Goal: Task Accomplishment & Management: Use online tool/utility

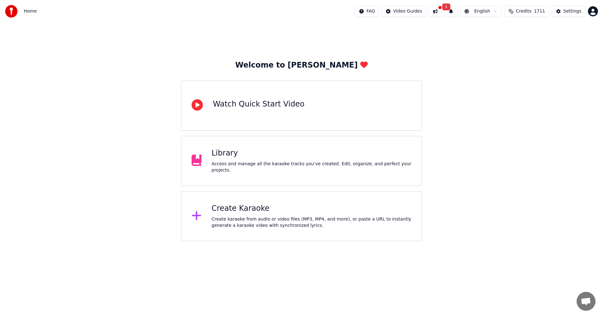
click at [439, 14] on button at bounding box center [435, 11] width 13 height 11
click at [554, 42] on div "Welcome to Youka Watch Quick Start Video Library Access and manage all the kara…" at bounding box center [301, 132] width 603 height 219
click at [451, 13] on button "1" at bounding box center [451, 11] width 13 height 11
click at [500, 29] on button "Update" at bounding box center [498, 30] width 27 height 11
click at [232, 212] on div "Create Karaoke" at bounding box center [312, 209] width 200 height 10
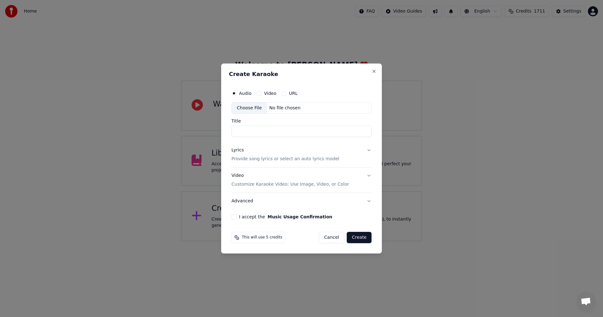
click at [257, 106] on div "Choose File" at bounding box center [249, 107] width 35 height 11
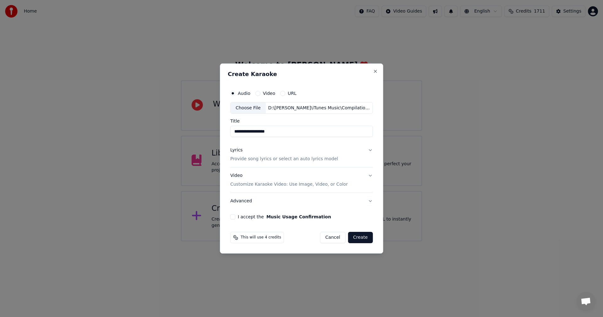
drag, startPoint x: 240, startPoint y: 132, endPoint x: 206, endPoint y: 132, distance: 34.6
click at [206, 132] on body "**********" at bounding box center [301, 120] width 603 height 241
type input "**********"
click at [235, 177] on div "Video Customize Karaoke Video: Use Image, Video, or Color" at bounding box center [289, 180] width 118 height 15
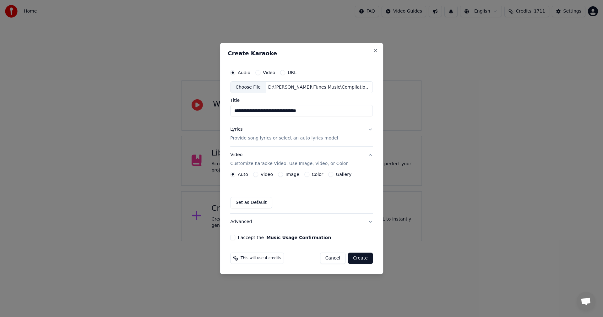
click at [286, 175] on label "Image" at bounding box center [293, 174] width 14 height 4
click at [283, 175] on button "Image" at bounding box center [280, 174] width 5 height 5
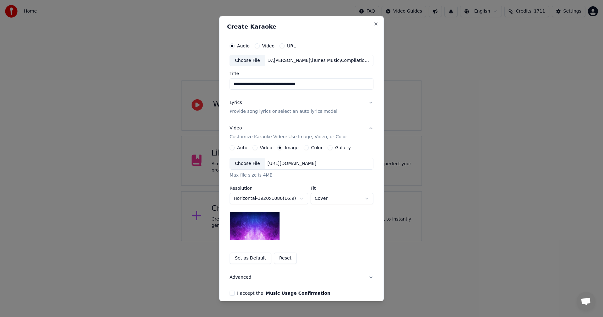
click at [247, 164] on div "Choose File" at bounding box center [247, 163] width 35 height 11
click at [327, 197] on body "**********" at bounding box center [301, 120] width 603 height 241
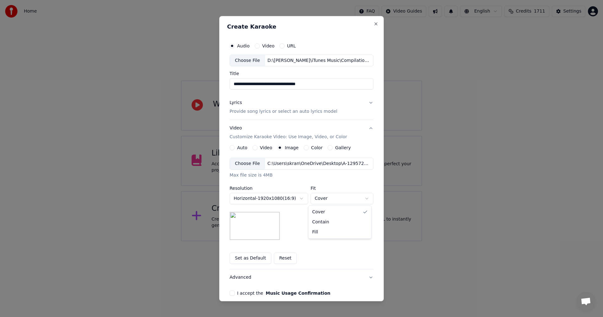
select select "*******"
click at [231, 295] on button "I accept the Music Usage Confirmation" at bounding box center [232, 293] width 5 height 5
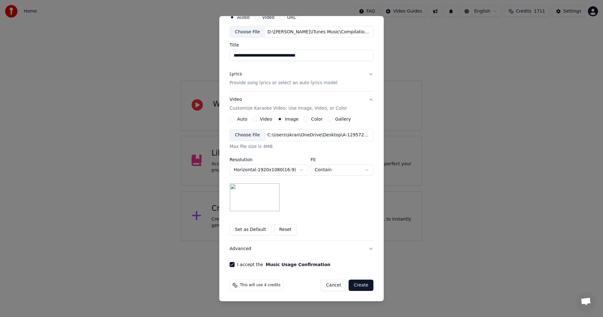
click at [360, 284] on button "Create" at bounding box center [361, 285] width 25 height 11
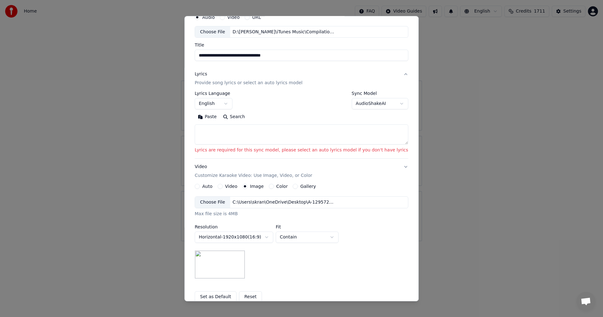
scroll to position [0, 0]
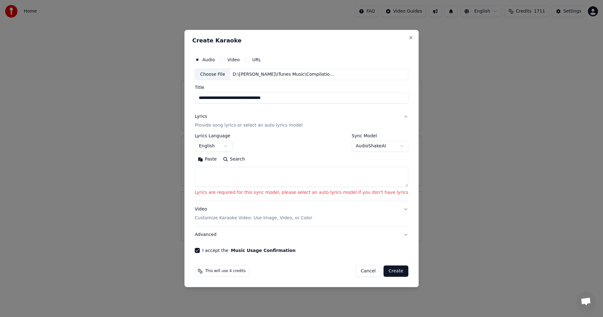
click at [358, 153] on div "**********" at bounding box center [302, 160] width 214 height 53
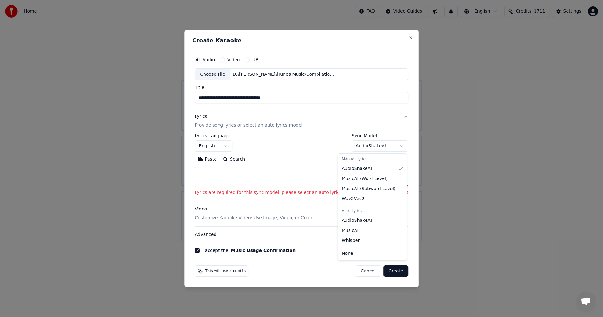
click at [356, 149] on body "**********" at bounding box center [301, 120] width 603 height 241
select select "**********"
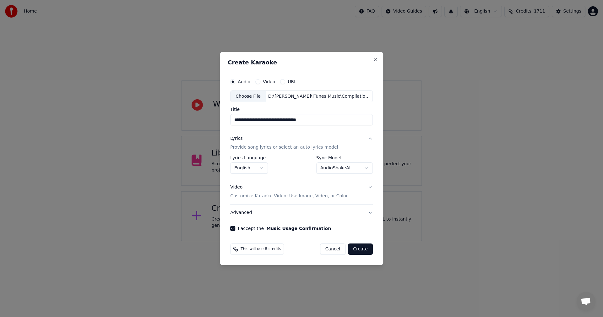
click at [360, 254] on button "Create" at bounding box center [360, 249] width 25 height 11
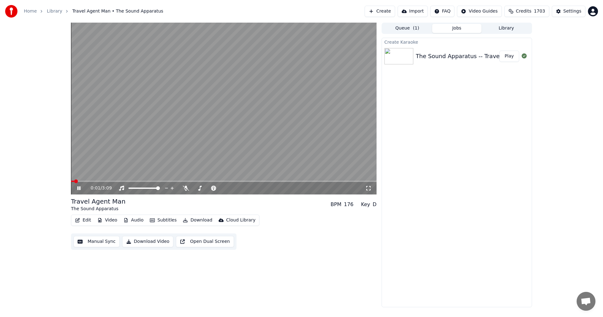
click at [79, 188] on icon at bounding box center [78, 188] width 3 height 4
click at [71, 181] on span at bounding box center [73, 181] width 4 height 4
click at [84, 223] on button "Edit" at bounding box center [83, 220] width 21 height 9
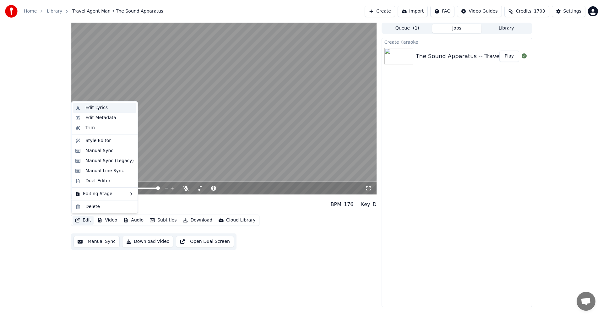
click at [79, 109] on div "Edit Lyrics" at bounding box center [104, 108] width 63 height 10
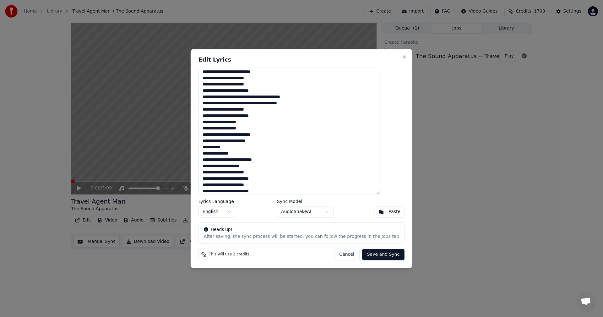
scroll to position [42, 0]
click at [282, 188] on textarea "**********" at bounding box center [290, 131] width 182 height 127
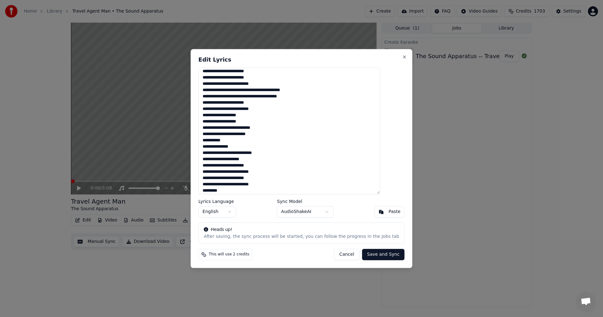
type textarea "**********"
click at [371, 255] on button "Save and Sync" at bounding box center [383, 254] width 42 height 11
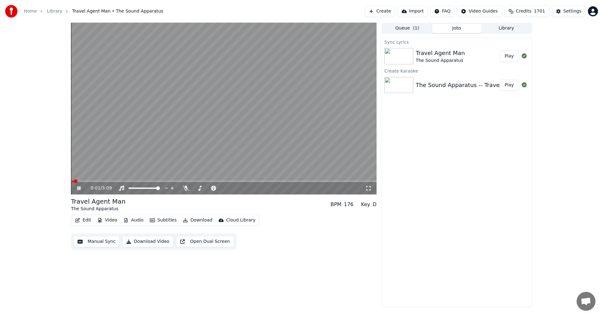
click at [239, 118] on video at bounding box center [224, 109] width 306 height 172
click at [71, 182] on span at bounding box center [224, 181] width 306 height 1
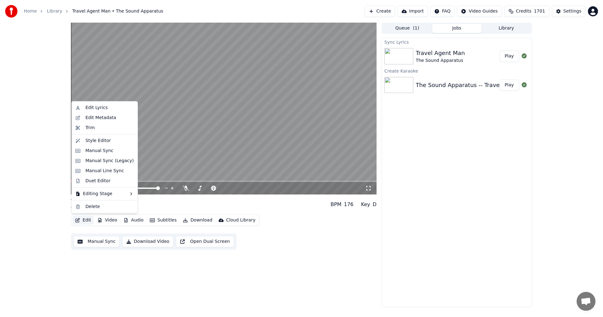
click at [88, 220] on button "Edit" at bounding box center [83, 220] width 21 height 9
click at [91, 160] on div "Manual Sync (Legacy)" at bounding box center [109, 161] width 48 height 6
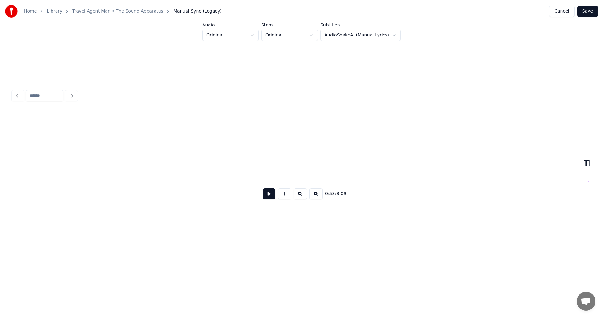
click at [591, 13] on button "Save" at bounding box center [588, 11] width 21 height 11
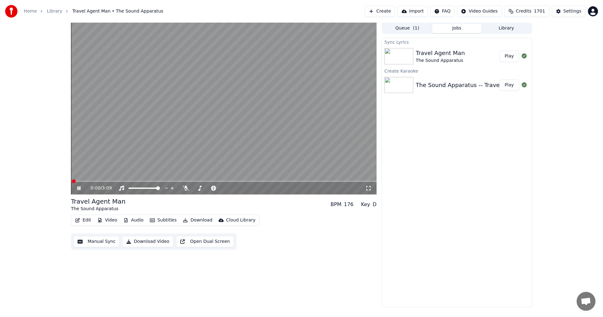
click at [367, 188] on icon at bounding box center [369, 188] width 6 height 5
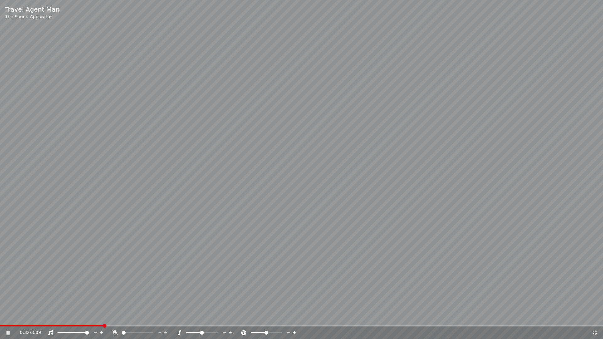
click at [279, 141] on video at bounding box center [301, 169] width 603 height 339
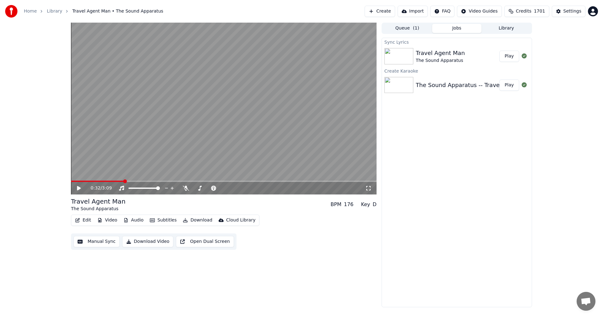
click at [73, 182] on span at bounding box center [97, 181] width 53 height 1
click at [71, 183] on span at bounding box center [73, 181] width 4 height 4
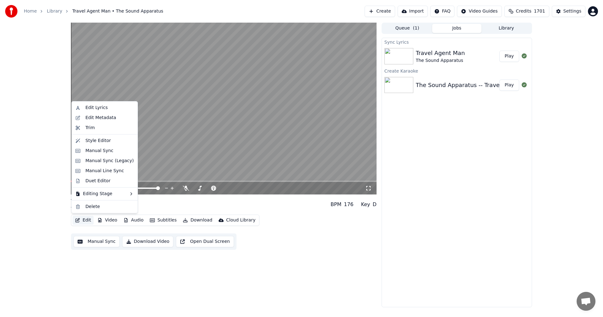
click at [87, 221] on button "Edit" at bounding box center [83, 220] width 21 height 9
click at [90, 108] on div "Edit Lyrics" at bounding box center [96, 108] width 22 height 6
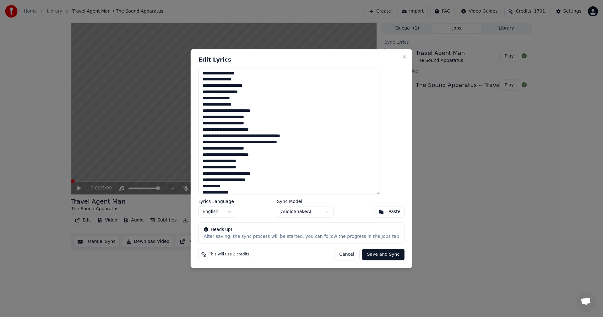
click at [256, 125] on textarea "**********" at bounding box center [290, 131] width 182 height 127
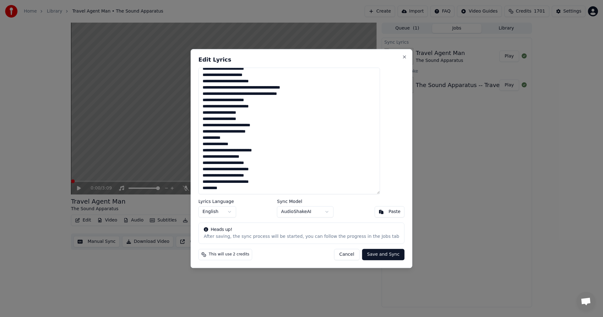
drag, startPoint x: 255, startPoint y: 166, endPoint x: 281, endPoint y: 170, distance: 27.1
click at [255, 165] on textarea "**********" at bounding box center [290, 131] width 182 height 127
click at [255, 177] on textarea "**********" at bounding box center [290, 131] width 182 height 127
type textarea "**********"
click at [370, 255] on button "Save and Sync" at bounding box center [383, 254] width 42 height 11
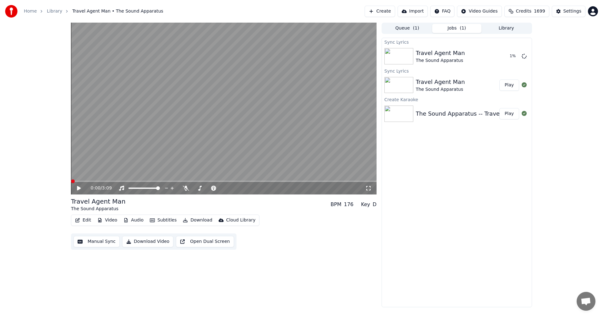
click at [366, 189] on icon at bounding box center [369, 188] width 6 height 5
click at [247, 105] on video at bounding box center [224, 109] width 306 height 172
click at [71, 181] on span at bounding box center [73, 181] width 4 height 4
click at [370, 190] on icon at bounding box center [368, 188] width 4 height 4
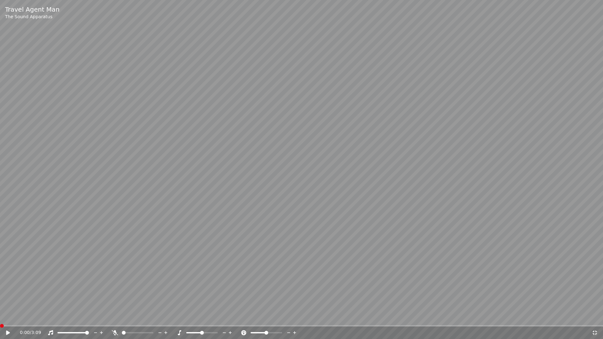
click at [361, 187] on video at bounding box center [301, 169] width 603 height 339
click at [349, 197] on video at bounding box center [301, 169] width 603 height 339
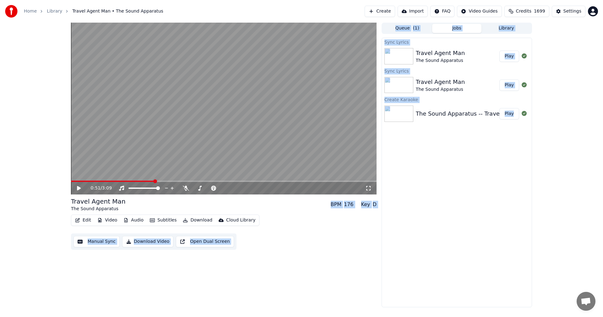
drag, startPoint x: 155, startPoint y: 181, endPoint x: 66, endPoint y: 186, distance: 88.5
click at [52, 207] on div "0:51 / 3:09 Travel Agent Man The Sound Apparatus BPM 176 Key D Edit Video Audio…" at bounding box center [301, 165] width 603 height 285
drag, startPoint x: 155, startPoint y: 181, endPoint x: 61, endPoint y: 187, distance: 94.8
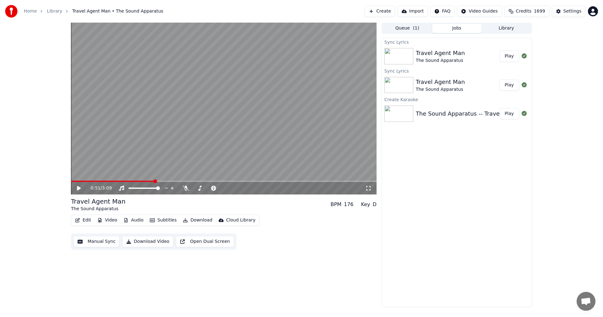
click at [61, 187] on div "0:51 / 3:09 Travel Agent Man The Sound Apparatus BPM 176 Key D Edit Video Audio…" at bounding box center [301, 165] width 603 height 285
click at [72, 182] on div "0:51 / 3:09" at bounding box center [224, 188] width 306 height 13
click at [73, 181] on span at bounding box center [72, 181] width 2 height 1
click at [71, 181] on span at bounding box center [73, 181] width 4 height 4
click at [82, 221] on button "Edit" at bounding box center [83, 220] width 21 height 9
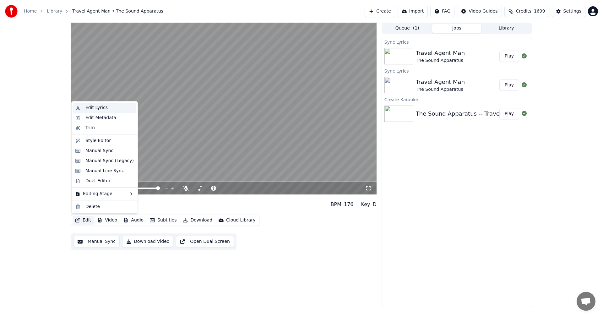
click at [85, 106] on div "Edit Lyrics" at bounding box center [104, 108] width 63 height 10
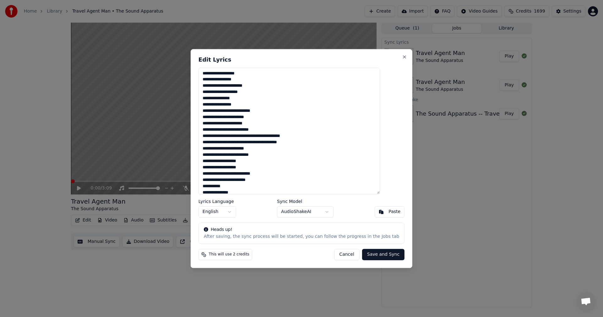
click at [255, 151] on textarea "**********" at bounding box center [290, 131] width 182 height 127
type textarea "**********"
click at [362, 257] on button "Save and Sync" at bounding box center [383, 254] width 42 height 11
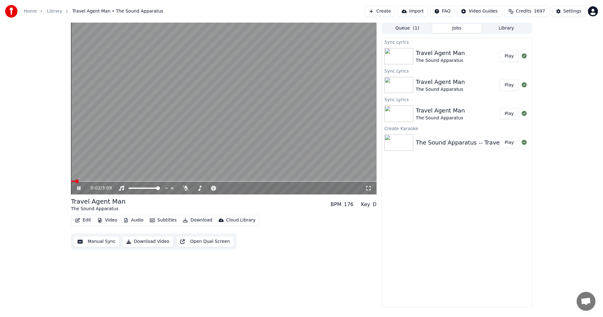
click at [369, 189] on icon at bounding box center [369, 188] width 6 height 5
click at [503, 29] on button "Library" at bounding box center [507, 28] width 50 height 9
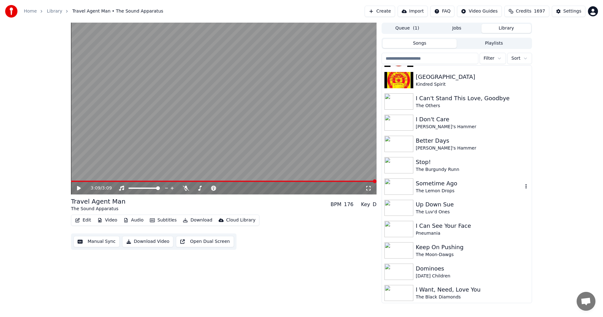
scroll to position [1257, 0]
click at [445, 247] on div "Keep On Pushing" at bounding box center [469, 247] width 107 height 9
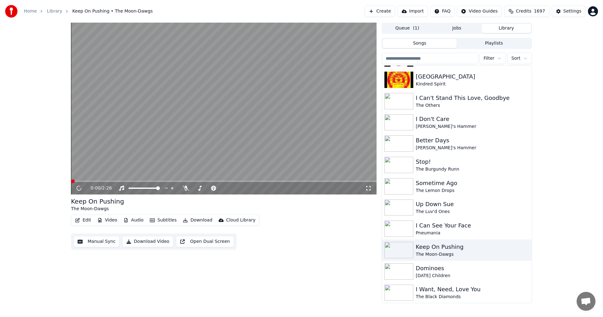
click at [368, 187] on icon at bounding box center [369, 188] width 6 height 5
click at [401, 184] on img at bounding box center [399, 187] width 29 height 16
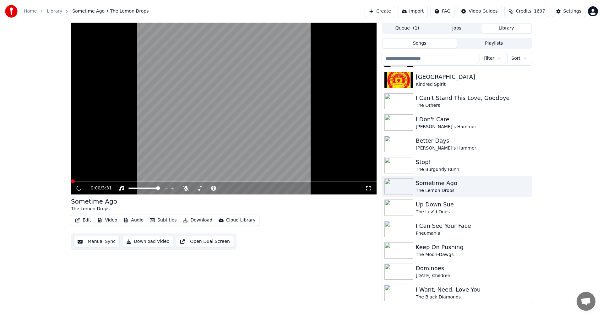
click at [367, 186] on icon at bounding box center [369, 188] width 6 height 5
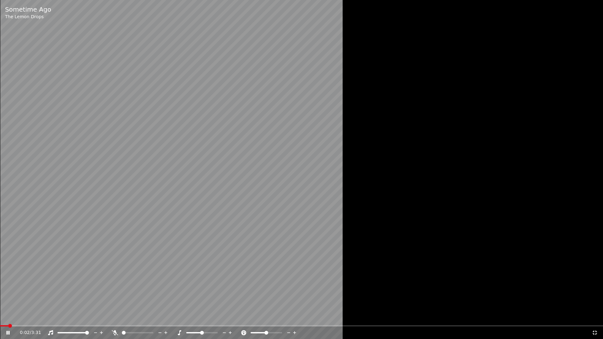
click at [266, 192] on video at bounding box center [301, 169] width 603 height 339
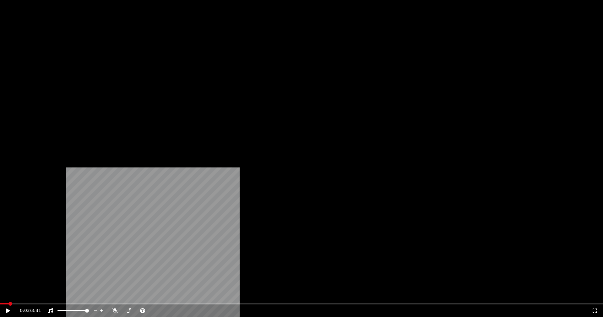
click at [109, 53] on button "Video" at bounding box center [107, 48] width 25 height 9
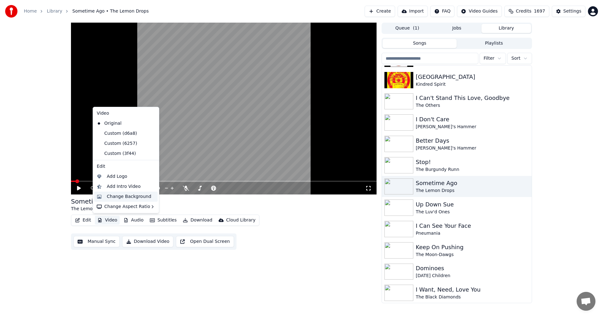
click at [110, 198] on div "Change Background" at bounding box center [129, 197] width 45 height 6
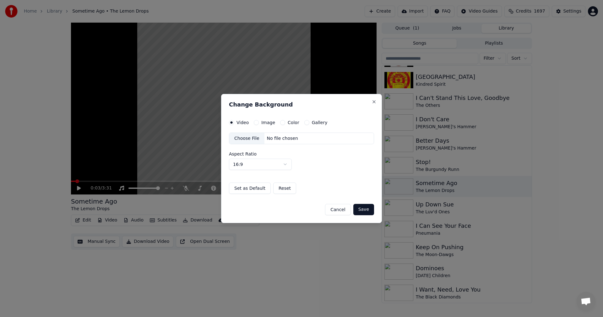
click at [246, 139] on div "Choose File" at bounding box center [246, 138] width 35 height 11
click at [267, 125] on label "Image" at bounding box center [268, 122] width 14 height 4
click at [259, 125] on button "Image" at bounding box center [256, 122] width 5 height 5
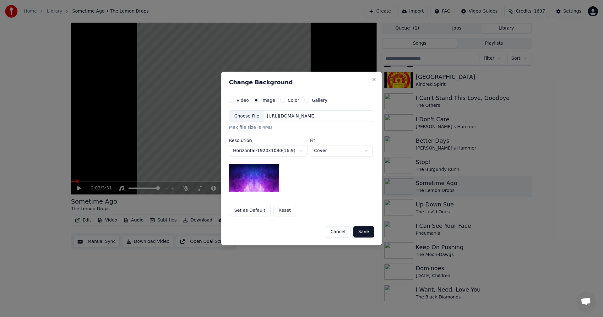
click at [233, 118] on div "Choose File" at bounding box center [246, 116] width 35 height 11
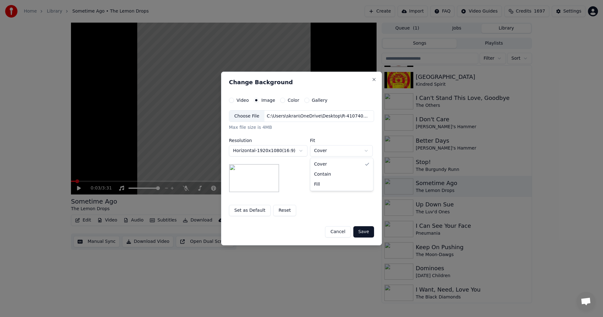
click at [324, 150] on body "**********" at bounding box center [301, 158] width 603 height 317
select select "*******"
click at [366, 234] on button "Save" at bounding box center [364, 231] width 21 height 11
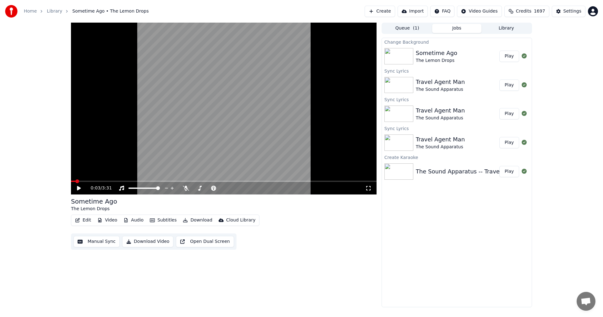
click at [514, 56] on button "Play" at bounding box center [510, 56] width 20 height 11
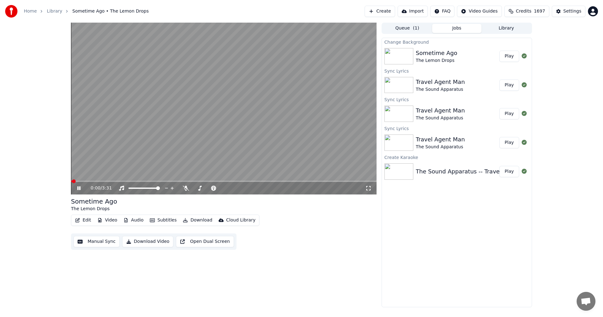
click at [372, 189] on div "0:00 / 3:31" at bounding box center [224, 188] width 301 height 6
click at [371, 189] on icon at bounding box center [369, 188] width 6 height 5
click at [519, 30] on button "Library" at bounding box center [507, 28] width 50 height 9
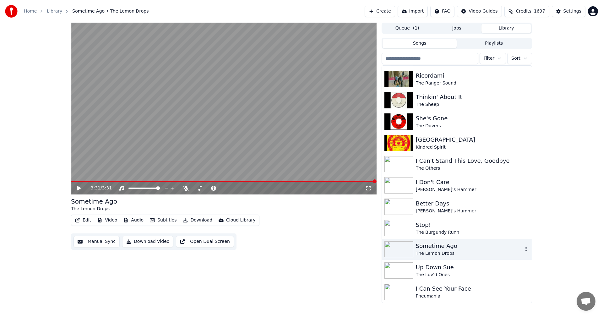
scroll to position [1194, 0]
click at [472, 160] on div "I Can't Stand This Love, Goodbye" at bounding box center [469, 160] width 107 height 9
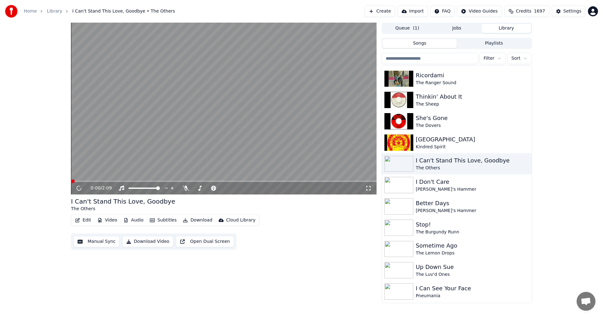
click at [366, 189] on icon at bounding box center [369, 188] width 6 height 5
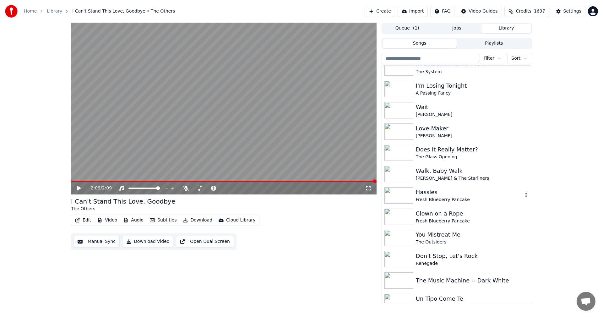
scroll to position [1729, 0]
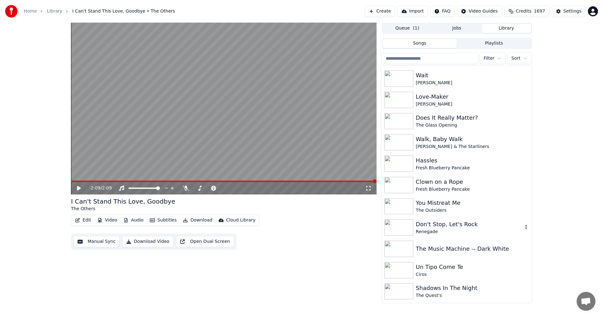
click at [430, 226] on div "Don't Stop, Let's Rock" at bounding box center [469, 224] width 107 height 9
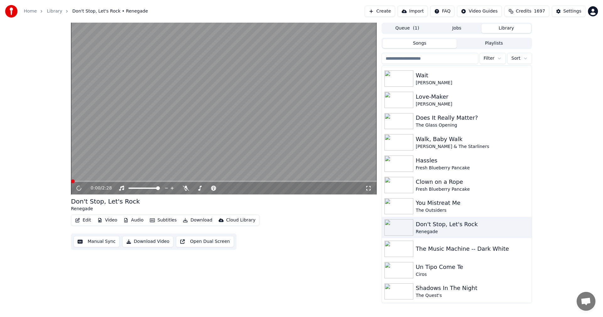
click at [369, 184] on div "0:00 / 2:28" at bounding box center [224, 188] width 306 height 13
click at [369, 187] on icon at bounding box center [369, 188] width 6 height 5
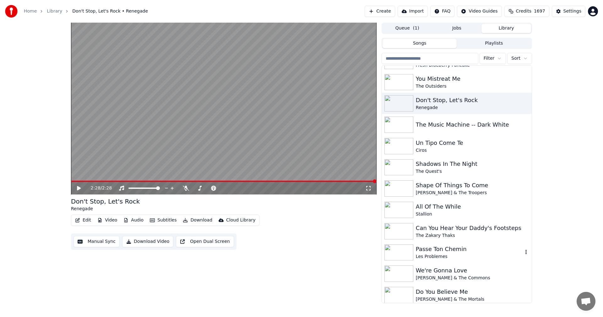
scroll to position [1854, 0]
click at [427, 229] on div "Can You Hear Your Daddy's Footsteps" at bounding box center [469, 227] width 107 height 9
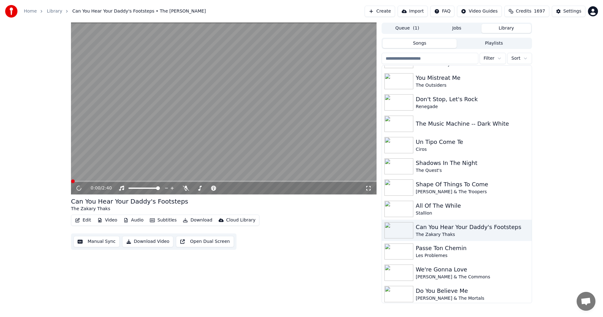
click at [369, 188] on icon at bounding box center [369, 188] width 6 height 5
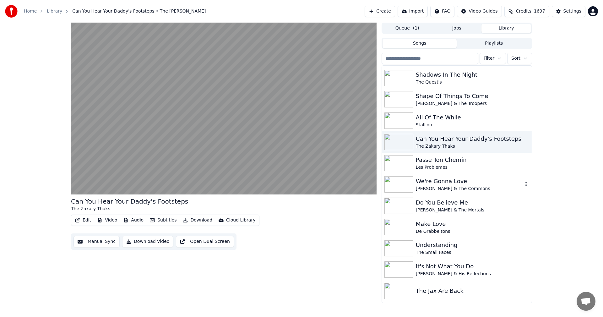
scroll to position [1980, 0]
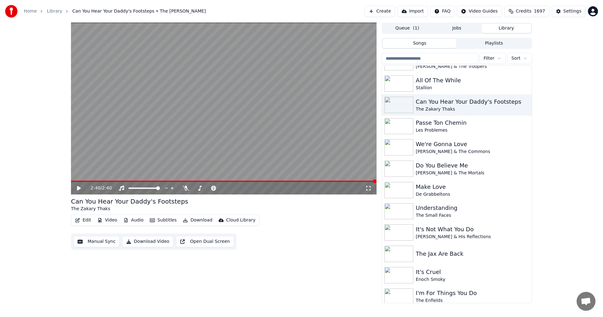
click at [379, 9] on button "Create" at bounding box center [380, 11] width 30 height 11
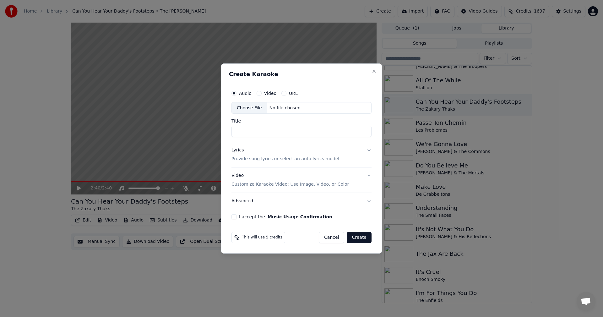
click at [237, 107] on div "Choose File" at bounding box center [249, 107] width 35 height 11
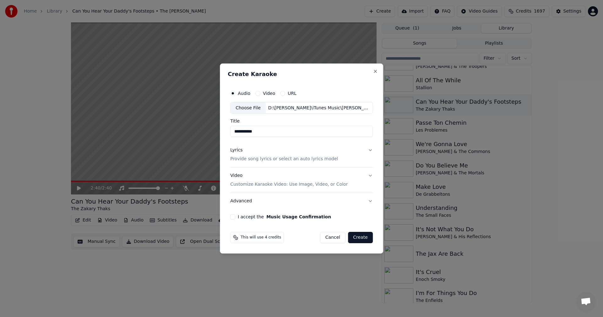
drag, startPoint x: 239, startPoint y: 134, endPoint x: 207, endPoint y: 134, distance: 32.1
click at [207, 134] on body "**********" at bounding box center [301, 158] width 603 height 317
type input "**********"
click at [264, 183] on p "Customize Karaoke Video: Use Image, Video, or Color" at bounding box center [289, 184] width 118 height 6
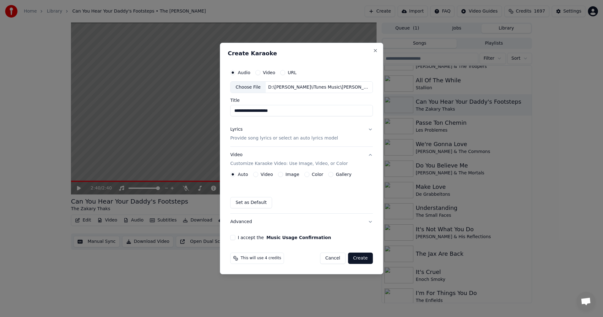
click at [289, 176] on label "Image" at bounding box center [293, 174] width 14 height 4
click at [283, 176] on button "Image" at bounding box center [280, 174] width 5 height 5
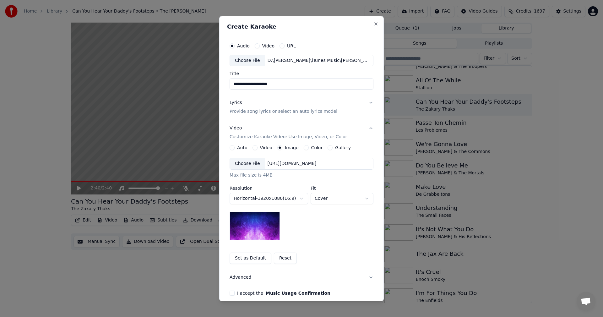
click at [236, 168] on div "Choose File" at bounding box center [247, 163] width 35 height 11
click at [333, 197] on body "**********" at bounding box center [301, 158] width 603 height 317
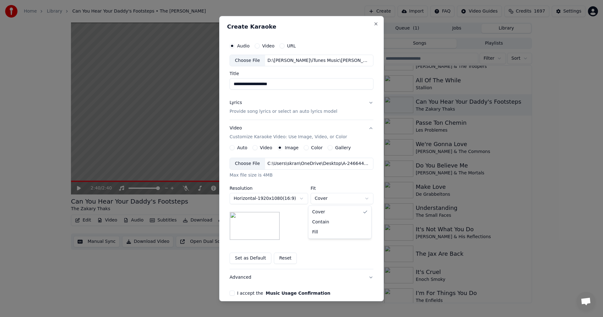
select select "*******"
click at [230, 294] on button "I accept the Music Usage Confirmation" at bounding box center [232, 293] width 5 height 5
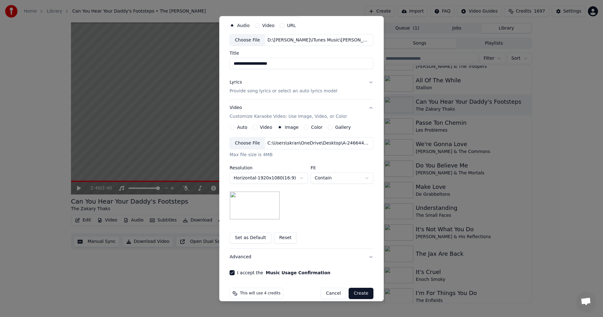
scroll to position [29, 0]
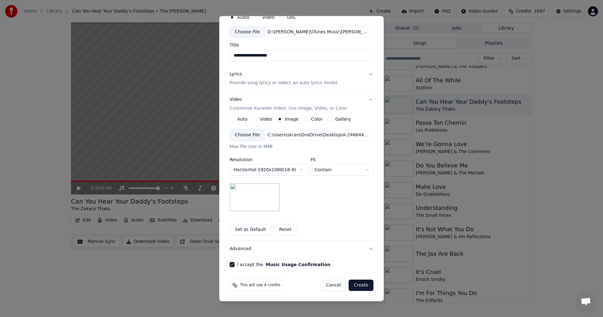
click at [362, 284] on button "Create" at bounding box center [361, 285] width 25 height 11
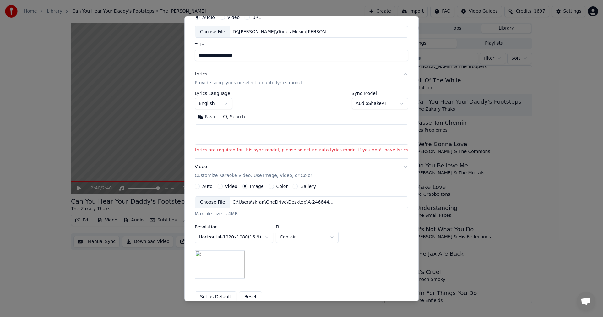
scroll to position [0, 0]
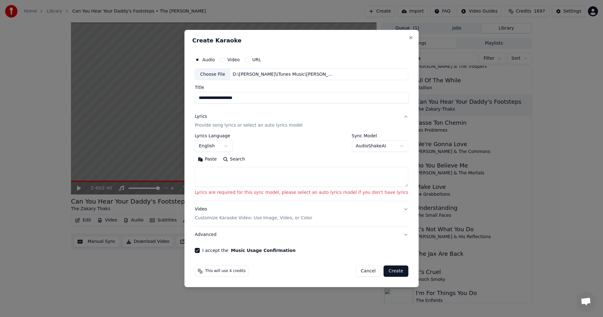
click at [362, 145] on body "**********" at bounding box center [301, 158] width 603 height 317
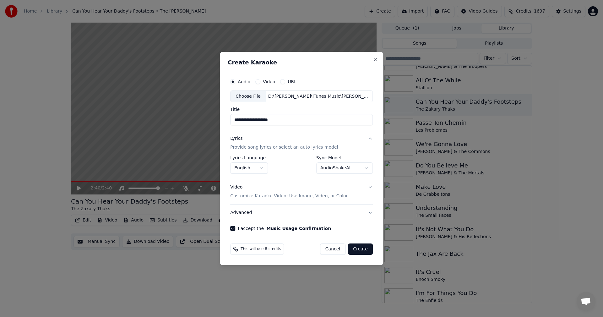
click at [355, 250] on button "Create" at bounding box center [360, 249] width 25 height 11
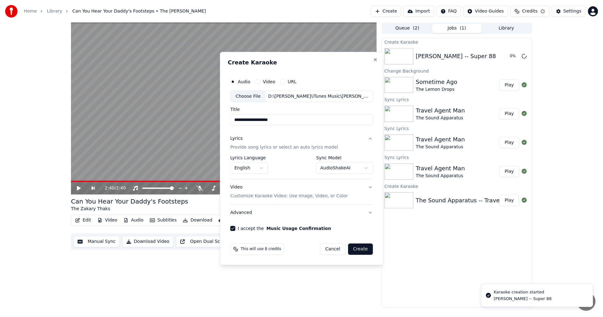
select select "**********"
select select
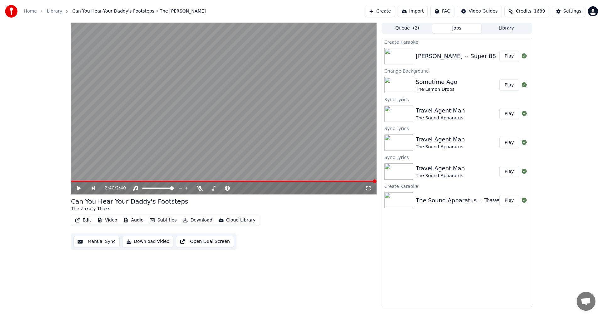
click at [510, 57] on button "Play" at bounding box center [510, 56] width 20 height 11
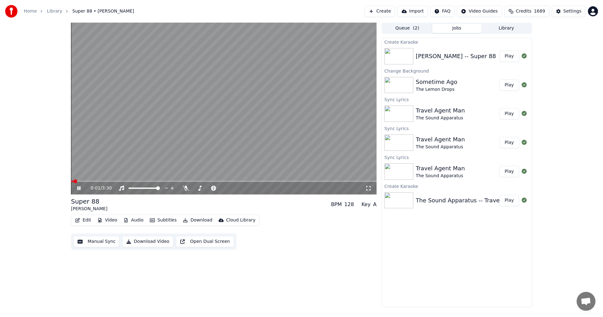
click at [81, 188] on icon at bounding box center [83, 188] width 15 height 5
click at [71, 182] on span at bounding box center [73, 181] width 4 height 4
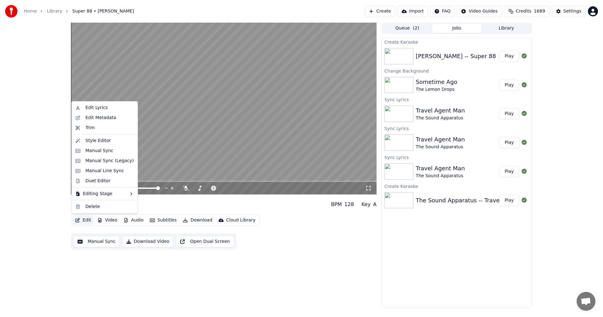
click at [85, 224] on button "Edit" at bounding box center [83, 220] width 21 height 9
click at [93, 108] on div "Edit Lyrics" at bounding box center [96, 108] width 22 height 6
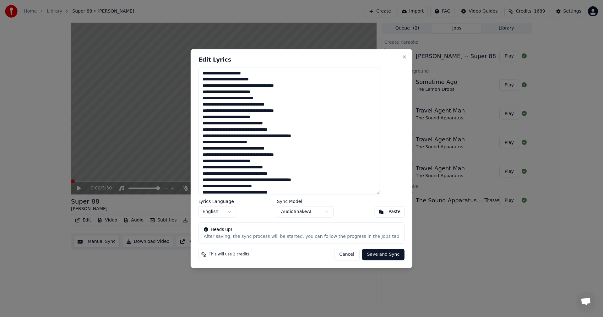
click at [238, 85] on textarea at bounding box center [290, 131] width 182 height 127
drag, startPoint x: 272, startPoint y: 86, endPoint x: 288, endPoint y: 86, distance: 16.3
click at [288, 86] on textarea at bounding box center [290, 131] width 182 height 127
drag, startPoint x: 232, startPoint y: 91, endPoint x: 235, endPoint y: 91, distance: 3.2
click at [233, 91] on textarea at bounding box center [290, 131] width 182 height 127
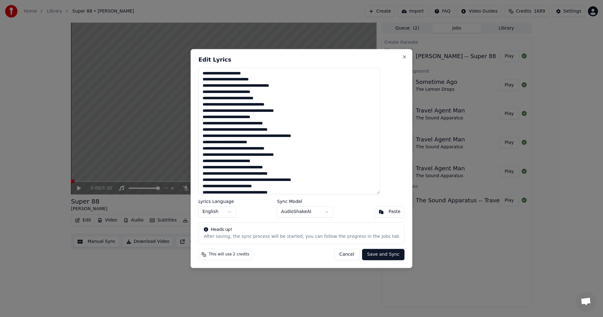
click at [227, 92] on textarea at bounding box center [290, 131] width 182 height 127
drag, startPoint x: 223, startPoint y: 124, endPoint x: 229, endPoint y: 124, distance: 5.7
click at [229, 124] on textarea at bounding box center [290, 131] width 182 height 127
click at [215, 123] on textarea at bounding box center [290, 131] width 182 height 127
click at [259, 125] on textarea at bounding box center [290, 131] width 182 height 127
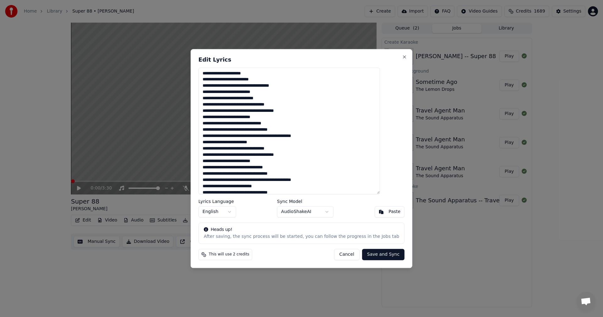
drag, startPoint x: 271, startPoint y: 129, endPoint x: 290, endPoint y: 129, distance: 19.2
click at [290, 129] on textarea at bounding box center [290, 131] width 182 height 127
click at [287, 138] on textarea at bounding box center [290, 131] width 182 height 127
drag, startPoint x: 300, startPoint y: 135, endPoint x: 317, endPoint y: 139, distance: 18.0
click at [303, 136] on textarea at bounding box center [290, 131] width 182 height 127
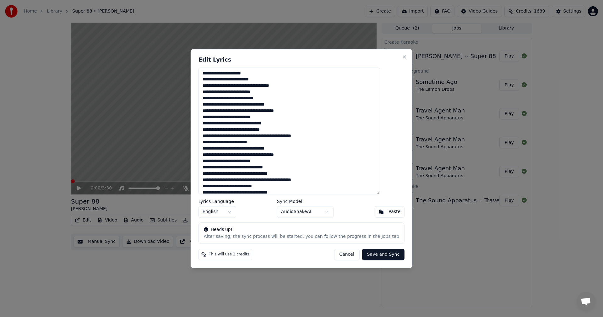
drag, startPoint x: 223, startPoint y: 168, endPoint x: 229, endPoint y: 168, distance: 6.9
click at [229, 168] on textarea at bounding box center [290, 131] width 182 height 127
drag, startPoint x: 270, startPoint y: 172, endPoint x: 293, endPoint y: 175, distance: 22.5
click at [293, 175] on textarea at bounding box center [290, 131] width 182 height 127
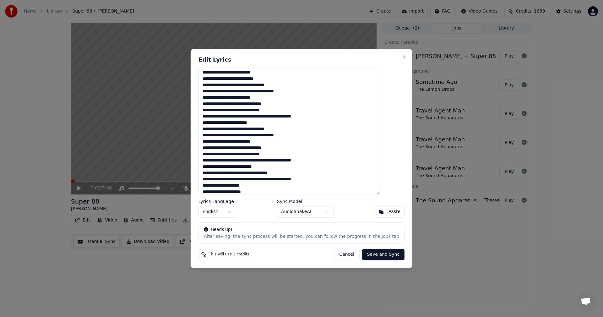
scroll to position [31, 0]
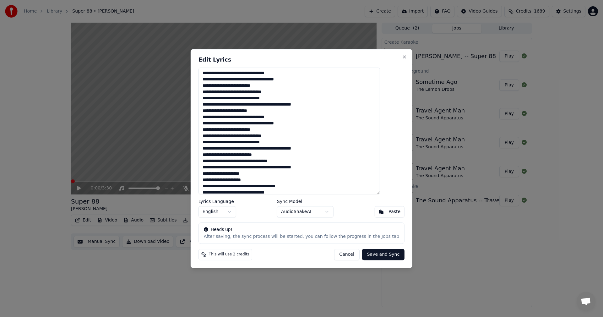
click at [287, 150] on textarea at bounding box center [290, 131] width 182 height 127
click at [300, 148] on textarea at bounding box center [290, 131] width 182 height 127
click at [245, 154] on textarea at bounding box center [290, 131] width 182 height 127
drag, startPoint x: 271, startPoint y: 162, endPoint x: 291, endPoint y: 161, distance: 20.5
click at [291, 161] on textarea at bounding box center [290, 131] width 182 height 127
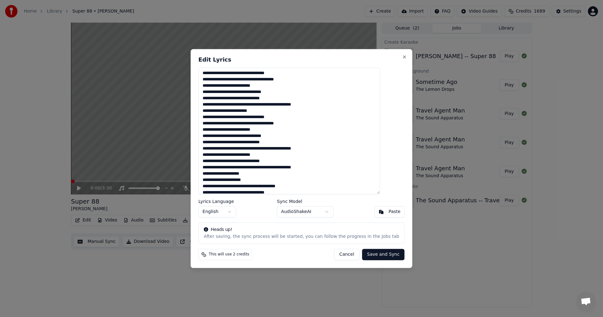
click at [286, 168] on textarea at bounding box center [290, 131] width 182 height 127
click at [299, 168] on textarea at bounding box center [290, 131] width 182 height 127
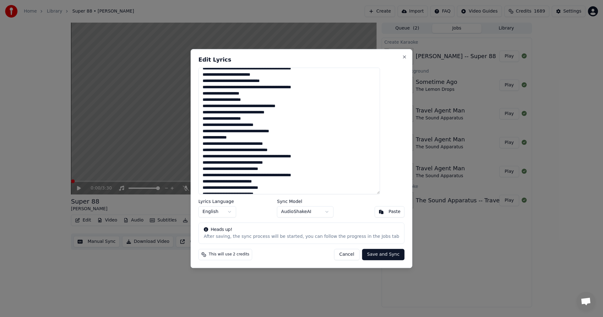
scroll to position [117, 0]
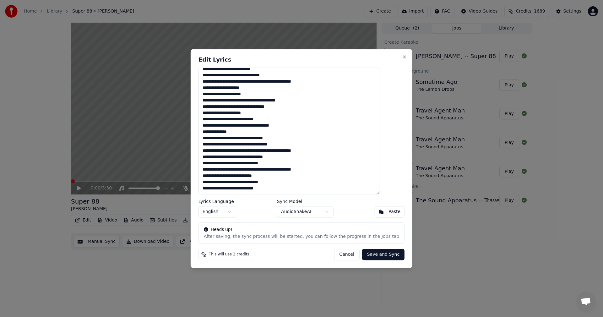
click at [266, 110] on textarea at bounding box center [290, 131] width 182 height 127
click at [264, 107] on textarea at bounding box center [290, 131] width 182 height 127
drag, startPoint x: 263, startPoint y: 107, endPoint x: 283, endPoint y: 107, distance: 20.7
click at [283, 107] on textarea at bounding box center [290, 131] width 182 height 127
drag, startPoint x: 237, startPoint y: 120, endPoint x: 218, endPoint y: 118, distance: 18.9
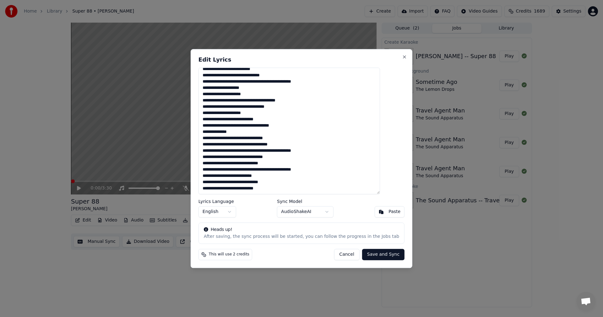
click at [218, 118] on textarea at bounding box center [290, 131] width 182 height 127
click at [289, 121] on textarea at bounding box center [290, 131] width 182 height 127
click at [261, 126] on textarea at bounding box center [290, 131] width 182 height 127
drag, startPoint x: 238, startPoint y: 132, endPoint x: 245, endPoint y: 133, distance: 8.0
click at [245, 133] on textarea at bounding box center [290, 131] width 182 height 127
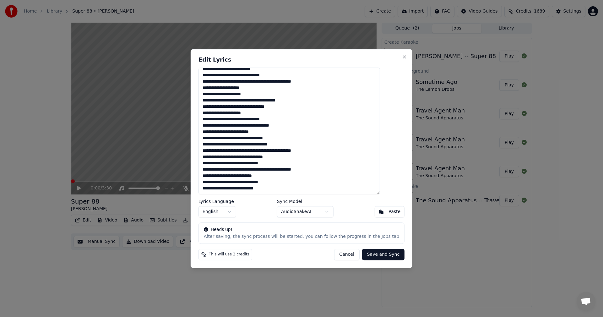
drag, startPoint x: 223, startPoint y: 137, endPoint x: 228, endPoint y: 137, distance: 6.0
click at [228, 137] on textarea at bounding box center [290, 131] width 182 height 127
click at [258, 138] on textarea at bounding box center [290, 131] width 182 height 127
drag, startPoint x: 272, startPoint y: 145, endPoint x: 290, endPoint y: 146, distance: 18.3
click at [290, 146] on textarea at bounding box center [290, 131] width 182 height 127
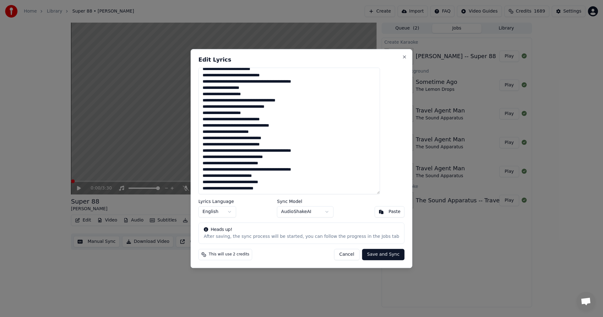
click at [284, 152] on textarea at bounding box center [290, 131] width 182 height 127
click at [300, 149] on textarea at bounding box center [290, 131] width 182 height 127
click at [216, 158] on textarea at bounding box center [290, 131] width 182 height 127
click at [258, 158] on textarea at bounding box center [290, 131] width 182 height 127
drag, startPoint x: 272, startPoint y: 165, endPoint x: 279, endPoint y: 163, distance: 8.0
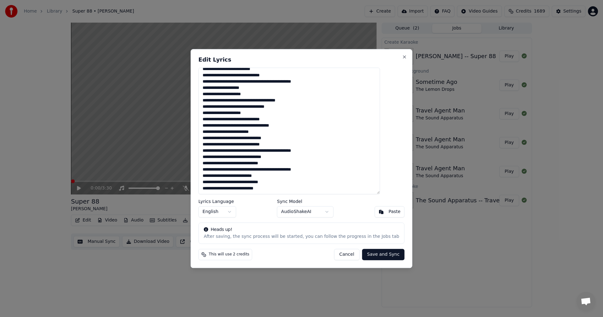
click at [279, 163] on textarea at bounding box center [290, 131] width 182 height 127
click at [287, 170] on textarea at bounding box center [290, 131] width 182 height 127
click at [300, 169] on textarea at bounding box center [290, 131] width 182 height 127
click at [245, 179] on textarea at bounding box center [290, 131] width 182 height 127
drag, startPoint x: 271, startPoint y: 183, endPoint x: 300, endPoint y: 182, distance: 28.9
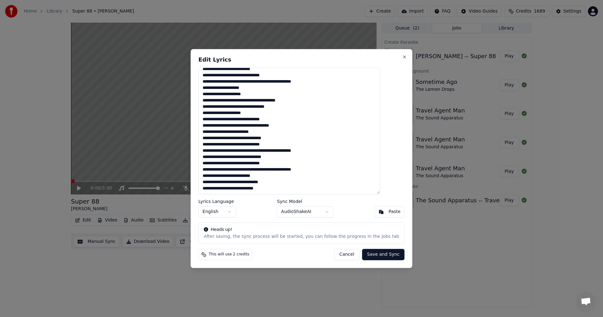
click at [280, 182] on textarea at bounding box center [290, 131] width 182 height 127
click at [289, 189] on textarea at bounding box center [290, 131] width 182 height 127
click at [258, 164] on textarea at bounding box center [290, 131] width 182 height 127
click at [259, 184] on textarea at bounding box center [290, 131] width 182 height 127
click at [313, 168] on textarea at bounding box center [290, 131] width 182 height 127
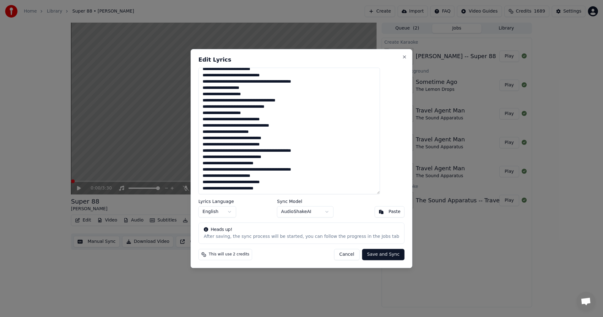
click at [317, 169] on textarea at bounding box center [290, 131] width 182 height 127
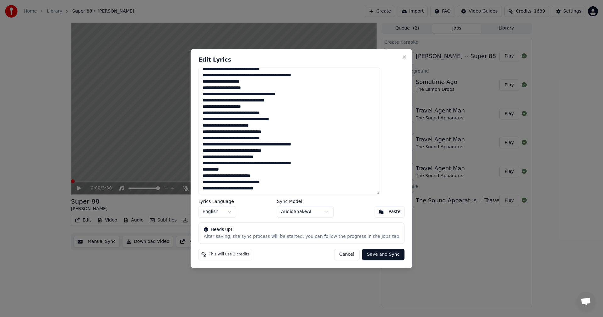
type textarea "**********"
click at [376, 256] on button "Save and Sync" at bounding box center [383, 254] width 42 height 11
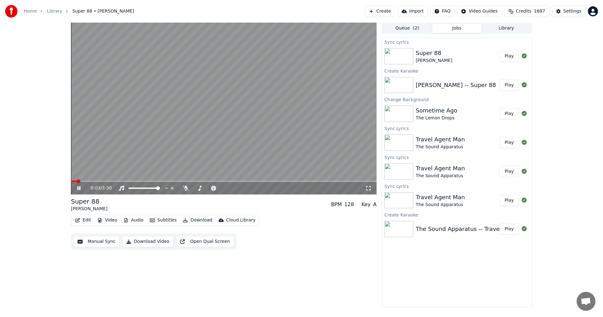
click at [270, 115] on video at bounding box center [224, 109] width 306 height 172
click at [71, 181] on span at bounding box center [73, 181] width 4 height 4
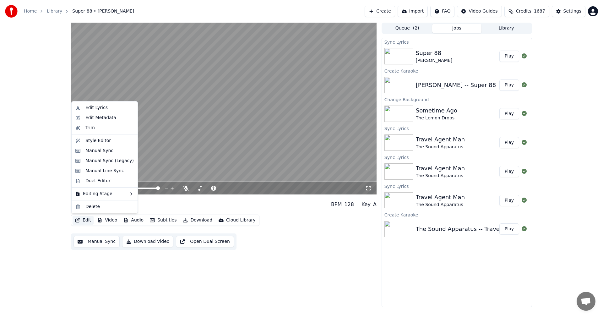
click at [87, 219] on button "Edit" at bounding box center [83, 220] width 21 height 9
click at [90, 162] on div "Manual Sync (Legacy)" at bounding box center [109, 161] width 48 height 6
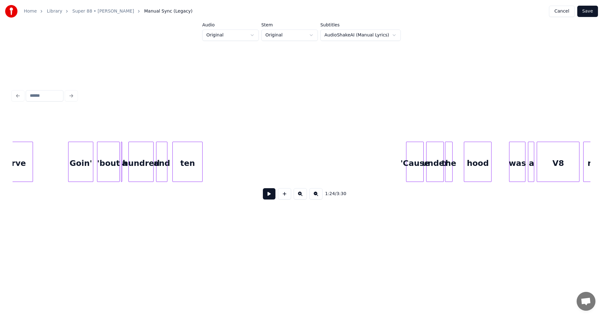
scroll to position [0, 9949]
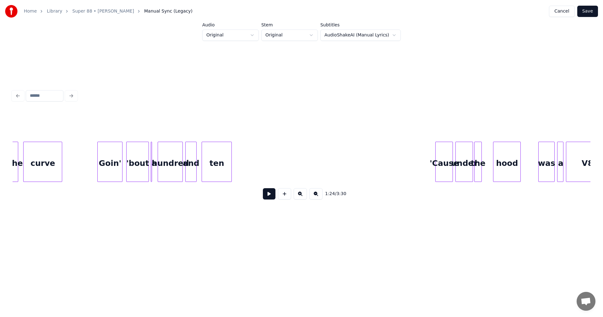
click at [154, 161] on div "a" at bounding box center [154, 163] width 6 height 43
click at [151, 161] on div "a" at bounding box center [149, 162] width 5 height 40
click at [155, 161] on div "a" at bounding box center [154, 163] width 6 height 43
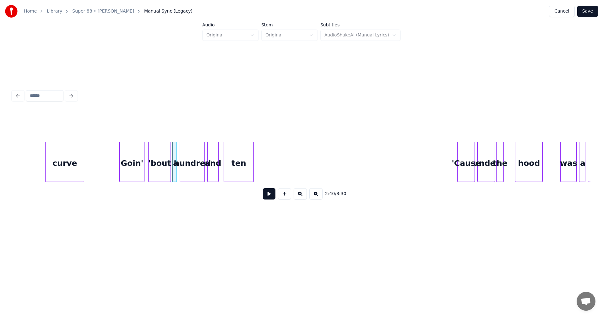
scroll to position [0, 9883]
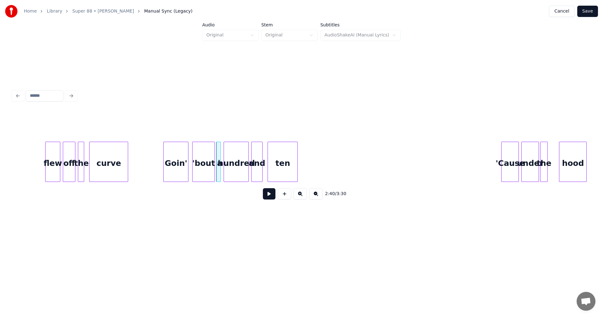
click at [281, 164] on div "ten" at bounding box center [283, 163] width 30 height 43
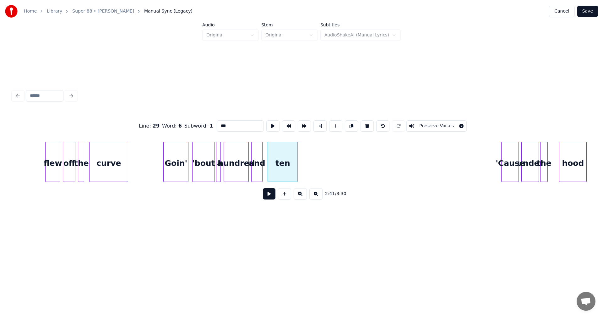
click at [512, 160] on div "'Cause" at bounding box center [510, 163] width 17 height 43
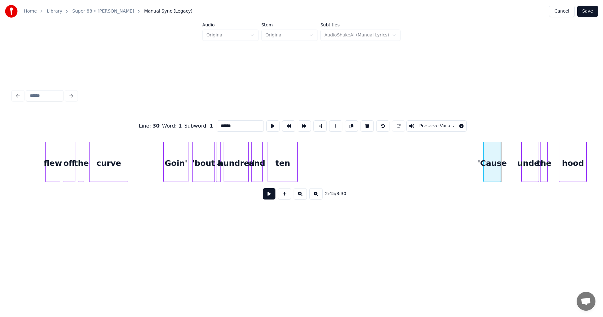
click at [494, 159] on div "'Cause" at bounding box center [492, 163] width 17 height 43
click at [276, 159] on div "ten" at bounding box center [283, 163] width 30 height 43
click at [495, 158] on div "'Cause" at bounding box center [492, 163] width 17 height 43
click at [484, 159] on div "'Cause" at bounding box center [492, 163] width 17 height 43
click at [504, 160] on div at bounding box center [505, 162] width 2 height 40
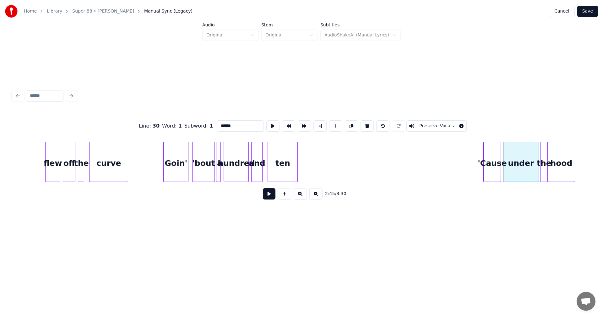
click at [559, 161] on div "hood" at bounding box center [561, 163] width 27 height 43
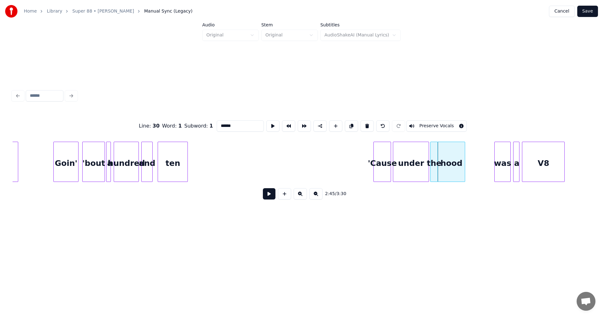
scroll to position [0, 10015]
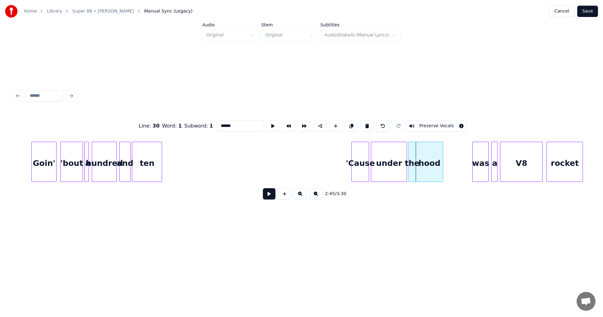
click at [152, 161] on div "ten" at bounding box center [147, 163] width 30 height 43
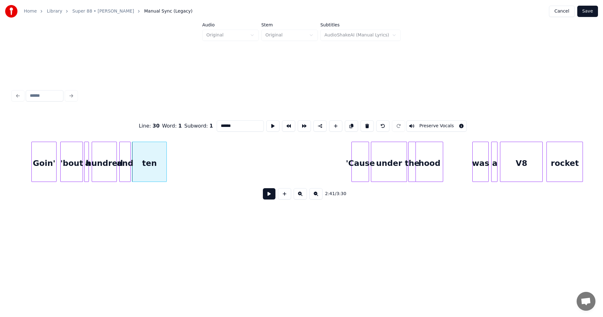
click at [166, 162] on div at bounding box center [166, 162] width 2 height 40
click at [454, 158] on div "was" at bounding box center [458, 163] width 16 height 43
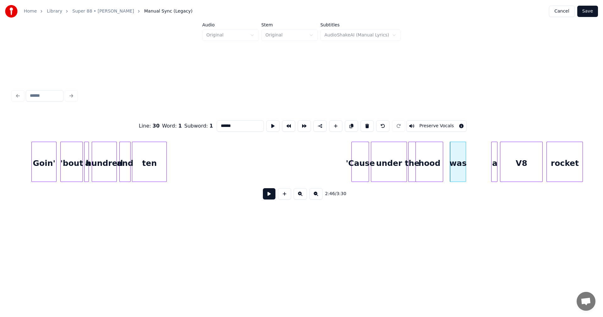
click at [494, 160] on div at bounding box center [493, 162] width 2 height 40
type input "*"
click at [483, 165] on div "was" at bounding box center [475, 162] width 16 height 40
click at [439, 161] on div "hood" at bounding box center [437, 163] width 27 height 43
click at [422, 161] on div at bounding box center [421, 162] width 2 height 40
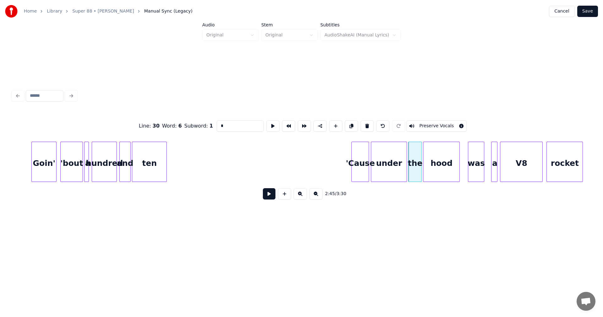
click at [459, 159] on div at bounding box center [459, 162] width 2 height 40
click at [487, 157] on div at bounding box center [488, 162] width 2 height 40
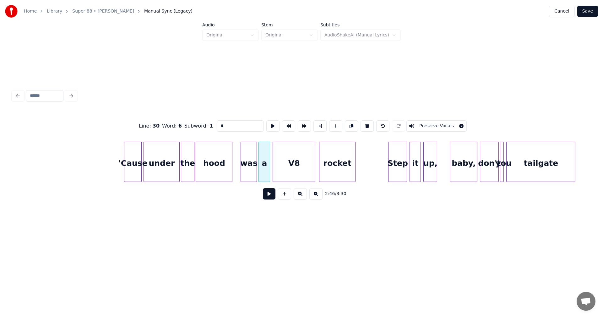
scroll to position [0, 10360]
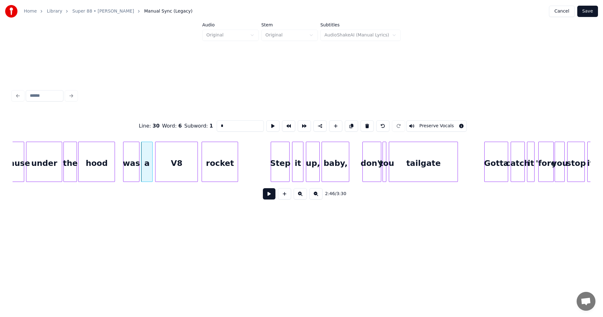
click at [332, 161] on div "baby," at bounding box center [335, 163] width 27 height 43
click at [357, 161] on div at bounding box center [356, 162] width 2 height 40
click at [368, 157] on div "don't" at bounding box center [368, 163] width 18 height 43
click at [380, 160] on div at bounding box center [380, 162] width 2 height 40
click at [387, 159] on div at bounding box center [387, 162] width 2 height 40
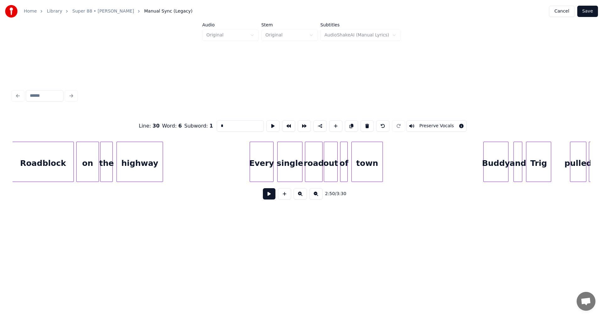
scroll to position [0, 0]
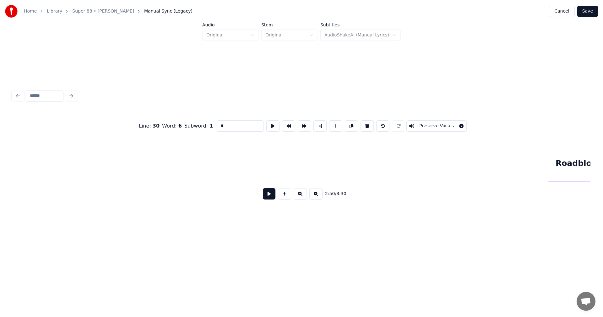
click at [587, 15] on button "Save" at bounding box center [588, 11] width 21 height 11
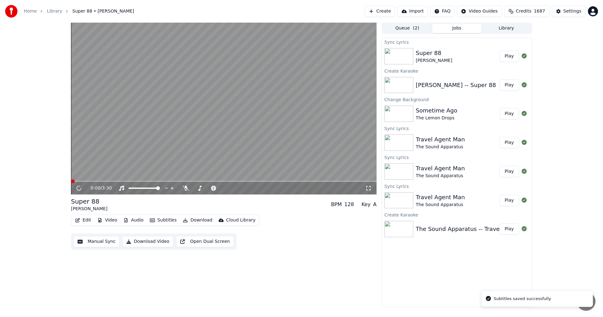
click at [371, 188] on icon at bounding box center [368, 188] width 4 height 4
